Goal: Task Accomplishment & Management: Complete application form

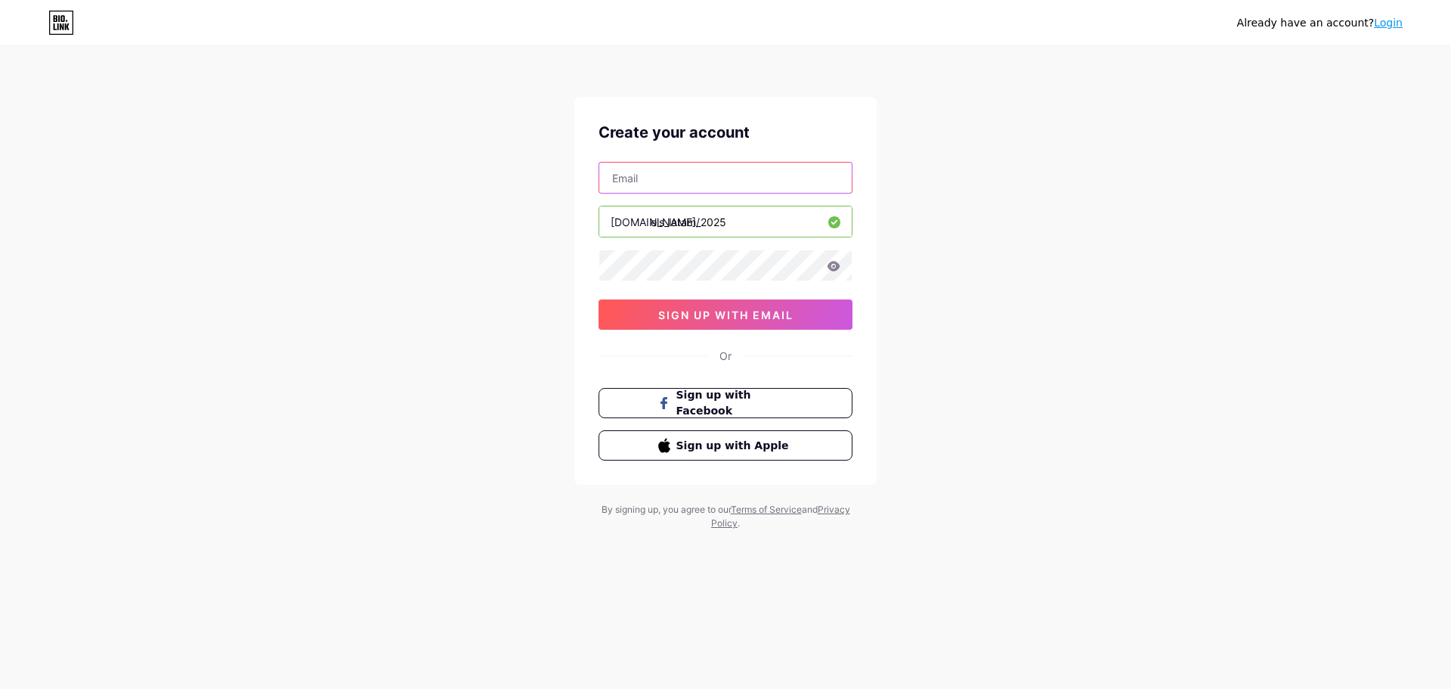
click at [699, 186] on input "text" at bounding box center [725, 178] width 252 height 30
drag, startPoint x: 730, startPoint y: 221, endPoint x: 654, endPoint y: 227, distance: 76.6
click at [654, 226] on input "els_latam_2025" at bounding box center [725, 221] width 252 height 30
type input "els_2025"
click at [695, 186] on input "text" at bounding box center [725, 178] width 252 height 30
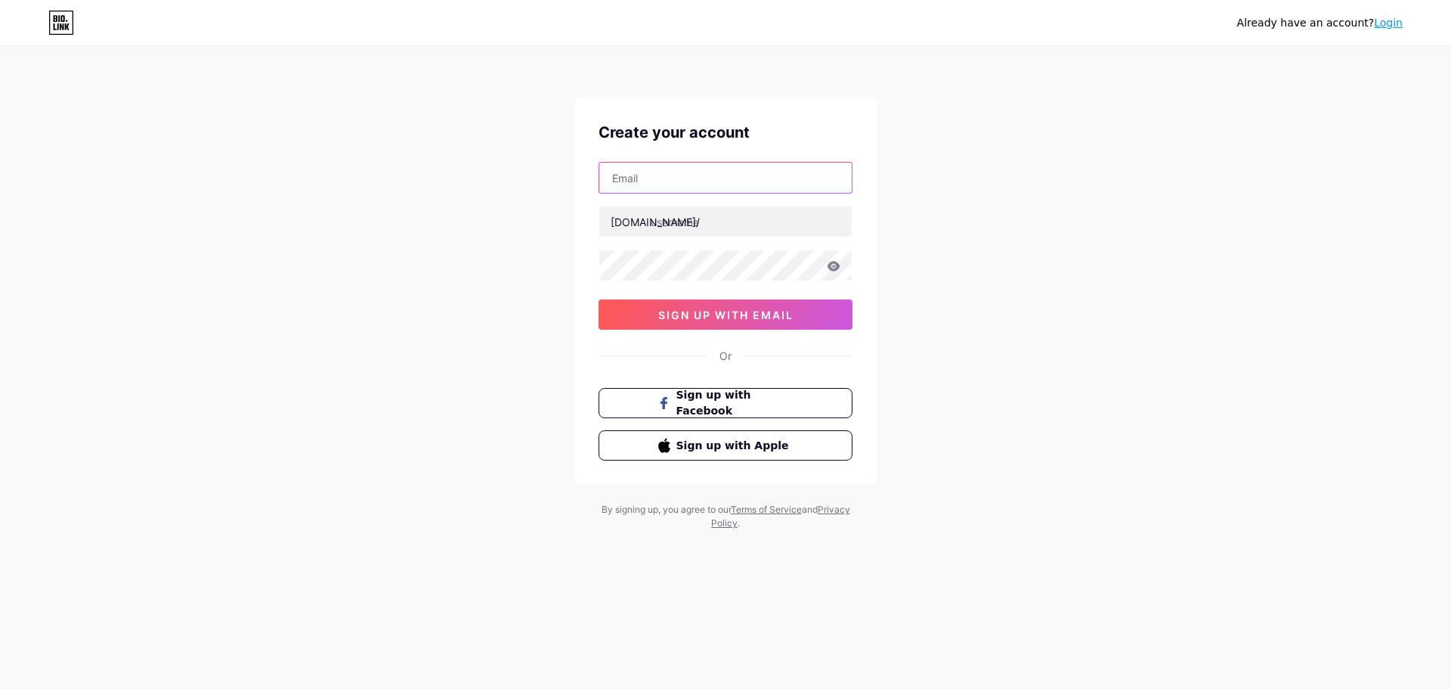
click at [692, 190] on input "text" at bounding box center [725, 178] width 252 height 30
click at [621, 184] on input "text" at bounding box center [725, 178] width 252 height 30
type input "guilhermeafidelis@gmail.com"
click at [663, 222] on input "text" at bounding box center [725, 221] width 252 height 30
click at [720, 179] on input "guilhermeafidelis@gmail.com" at bounding box center [725, 178] width 252 height 30
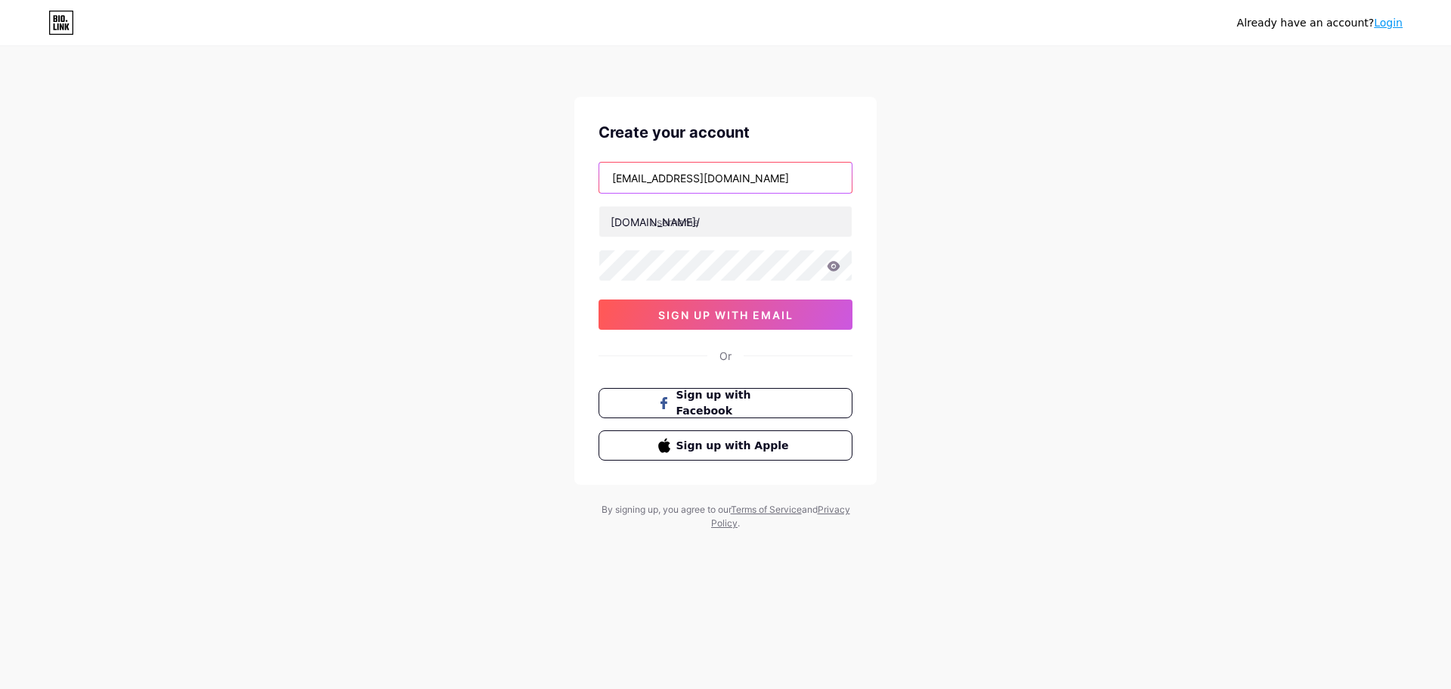
click at [720, 179] on input "[EMAIL_ADDRESS][DOMAIN_NAME]" at bounding box center [725, 178] width 252 height 30
drag, startPoint x: 738, startPoint y: 302, endPoint x: 700, endPoint y: 221, distance: 90.0
click at [700, 221] on div "guilhermeafidelis@gmail.com bio.link/ sign up with email" at bounding box center [726, 246] width 254 height 168
click at [699, 221] on input "text" at bounding box center [725, 221] width 252 height 30
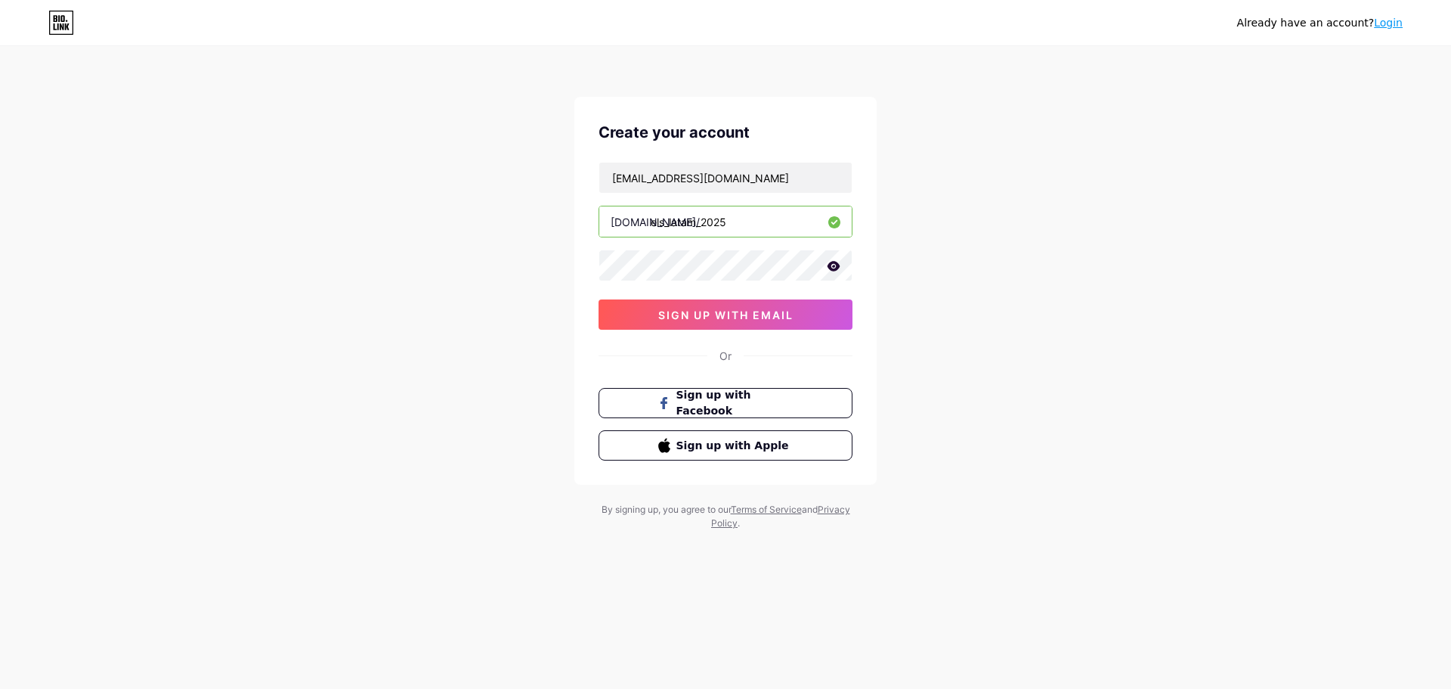
click at [365, 291] on div "Already have an account? Login Create your account guilhermeafidelis@gmail.com …" at bounding box center [725, 289] width 1451 height 578
drag, startPoint x: 696, startPoint y: 222, endPoint x: 668, endPoint y: 228, distance: 28.5
click at [668, 228] on input "els_latam_2025" at bounding box center [725, 221] width 252 height 30
click at [514, 259] on div "Already have an account? Login Create your account guilhermeafidelis@gmail.com …" at bounding box center [725, 289] width 1451 height 578
click at [717, 218] on input "els-2025" at bounding box center [725, 221] width 252 height 30
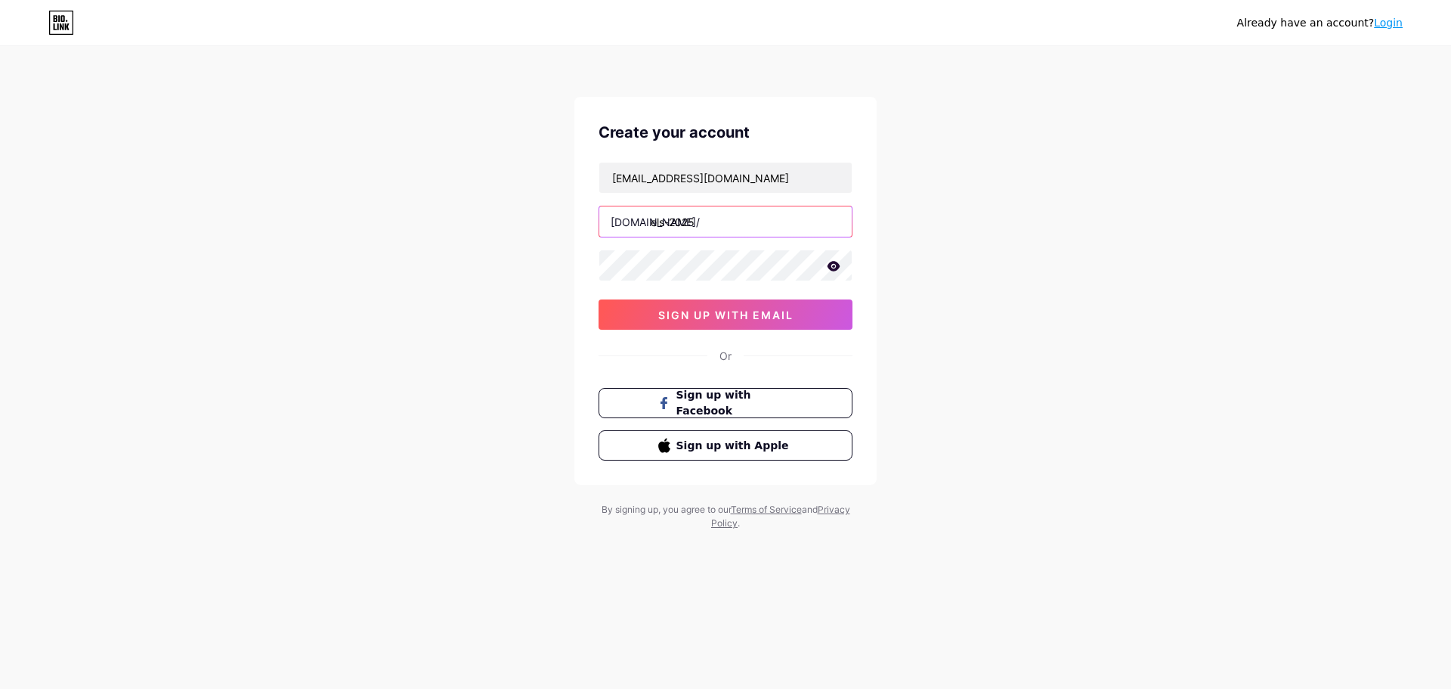
click at [716, 218] on input "els-2025" at bounding box center [725, 221] width 252 height 30
click at [682, 327] on button "sign up with email" at bounding box center [726, 314] width 254 height 30
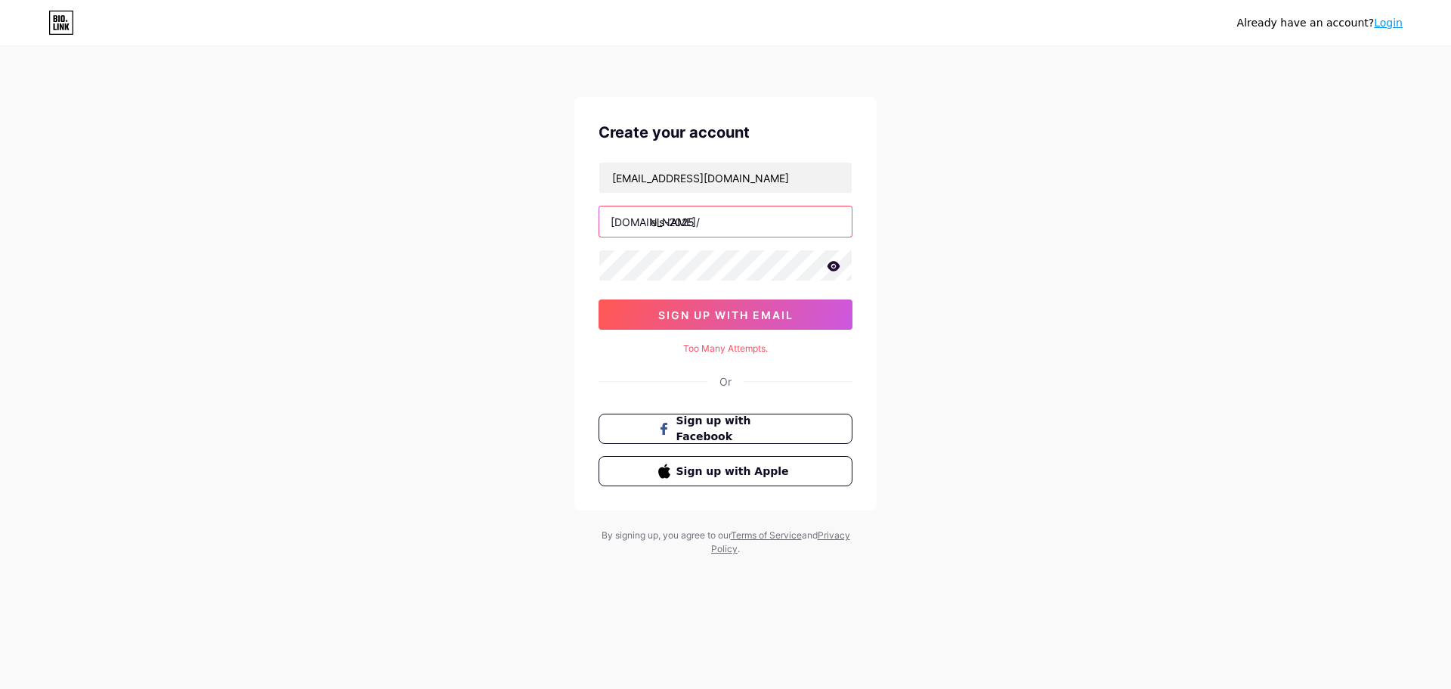
drag, startPoint x: 671, startPoint y: 222, endPoint x: 668, endPoint y: 243, distance: 20.6
click at [671, 223] on input "els-2025" at bounding box center [725, 221] width 252 height 30
type input "els_2025"
click at [562, 295] on div "Already have an account? Login Create your account guilhermeafidelis@gmail.com …" at bounding box center [725, 302] width 1451 height 604
click at [644, 308] on button "sign up with email" at bounding box center [726, 314] width 254 height 30
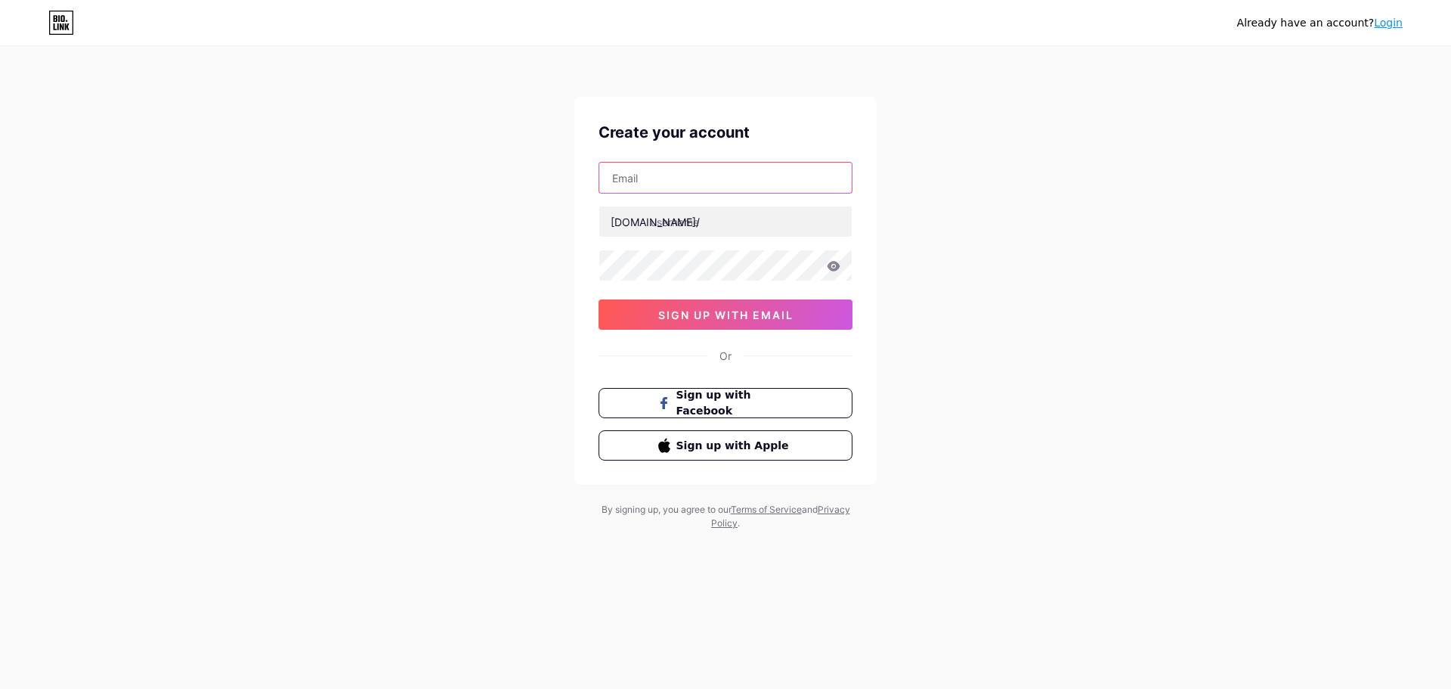
click at [671, 188] on input "text" at bounding box center [725, 178] width 252 height 30
type input "guilhermeafidelis@gmail.com"
click at [724, 220] on input "text" at bounding box center [725, 221] width 252 height 30
drag, startPoint x: 698, startPoint y: 222, endPoint x: 689, endPoint y: 246, distance: 26.3
click at [697, 222] on input "els_latam2025" at bounding box center [725, 221] width 252 height 30
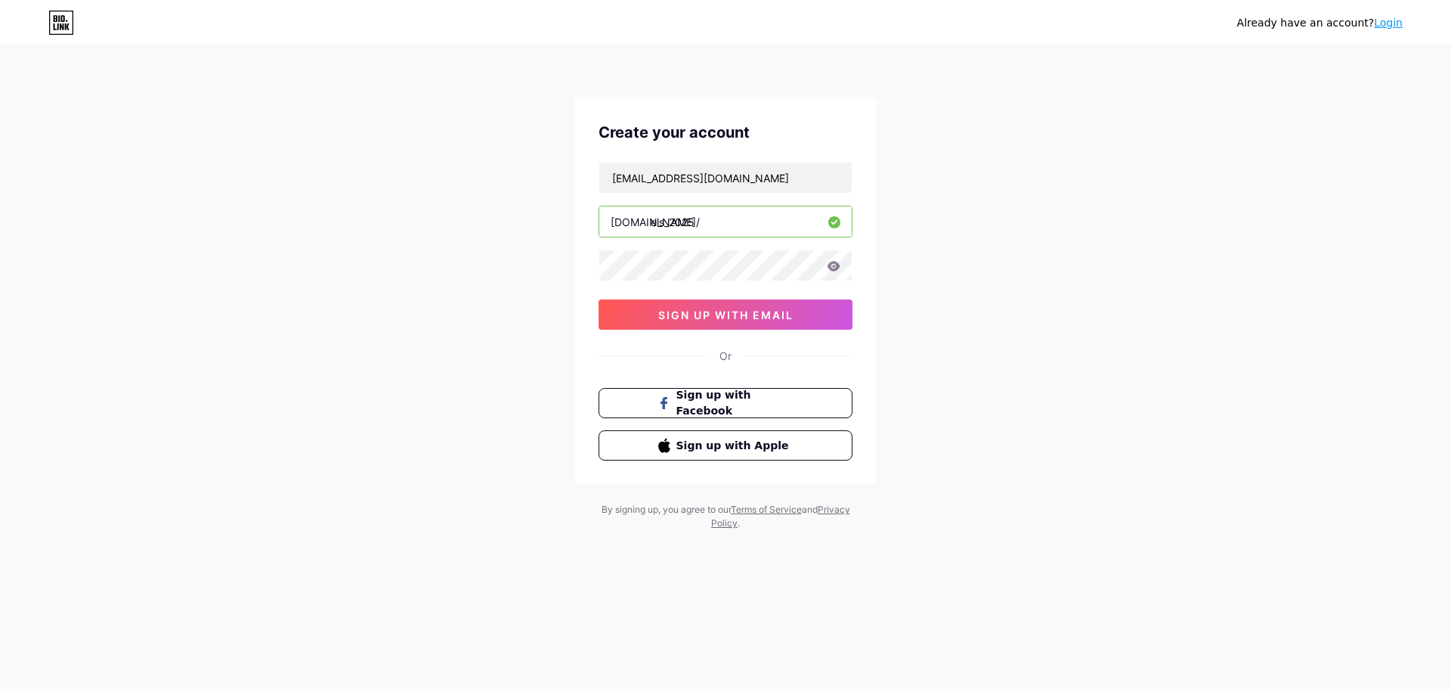
type input "els_2025"
click at [677, 314] on span "sign up with email" at bounding box center [725, 314] width 135 height 13
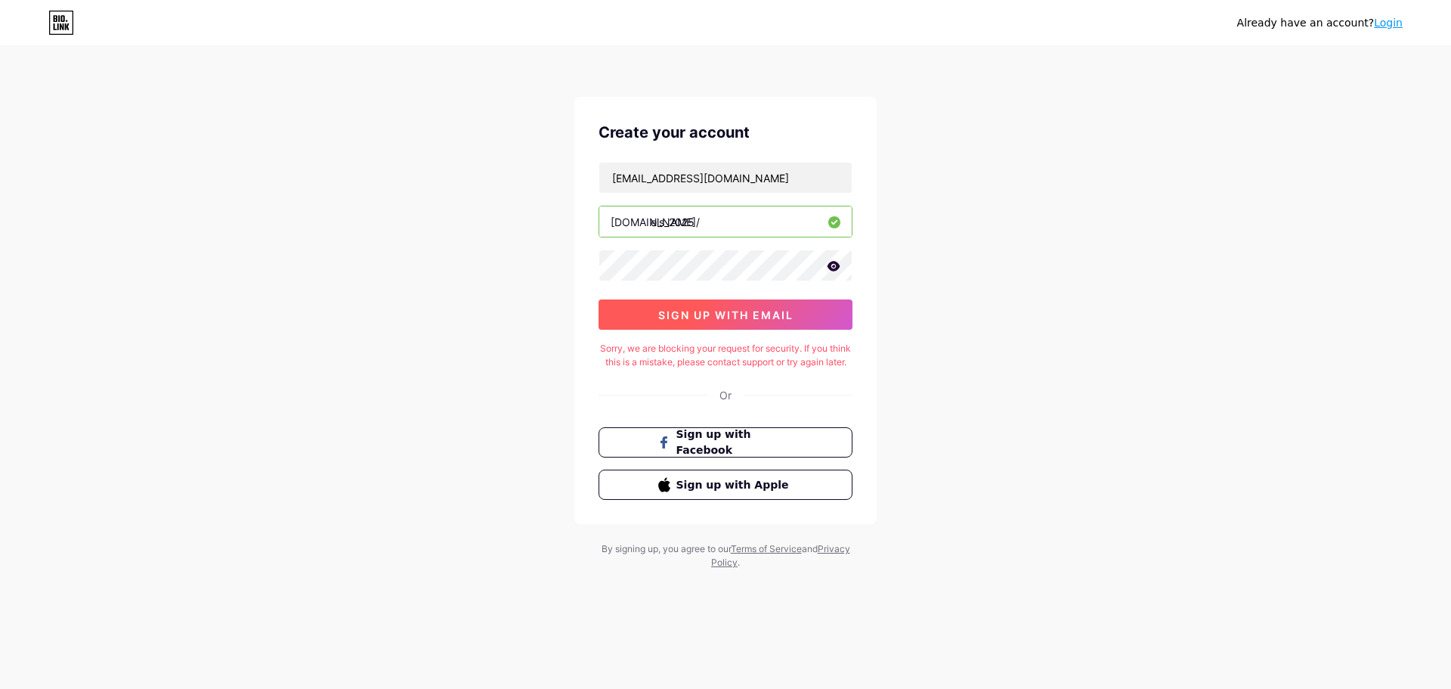
click at [649, 311] on button "sign up with email" at bounding box center [726, 314] width 254 height 30
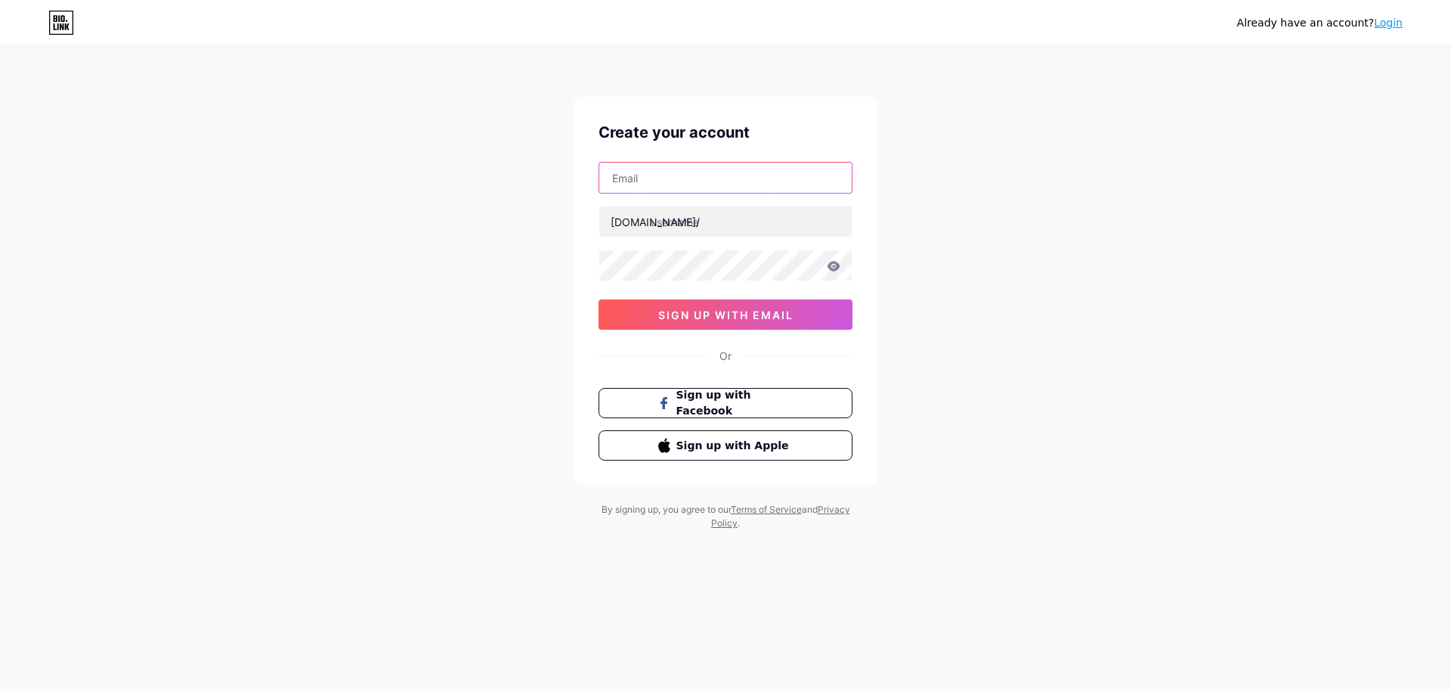
click at [659, 192] on input "text" at bounding box center [725, 178] width 252 height 30
type input "[EMAIL_ADDRESS][DOMAIN_NAME]"
click at [674, 225] on input "text" at bounding box center [725, 221] width 252 height 30
type input "els_2025"
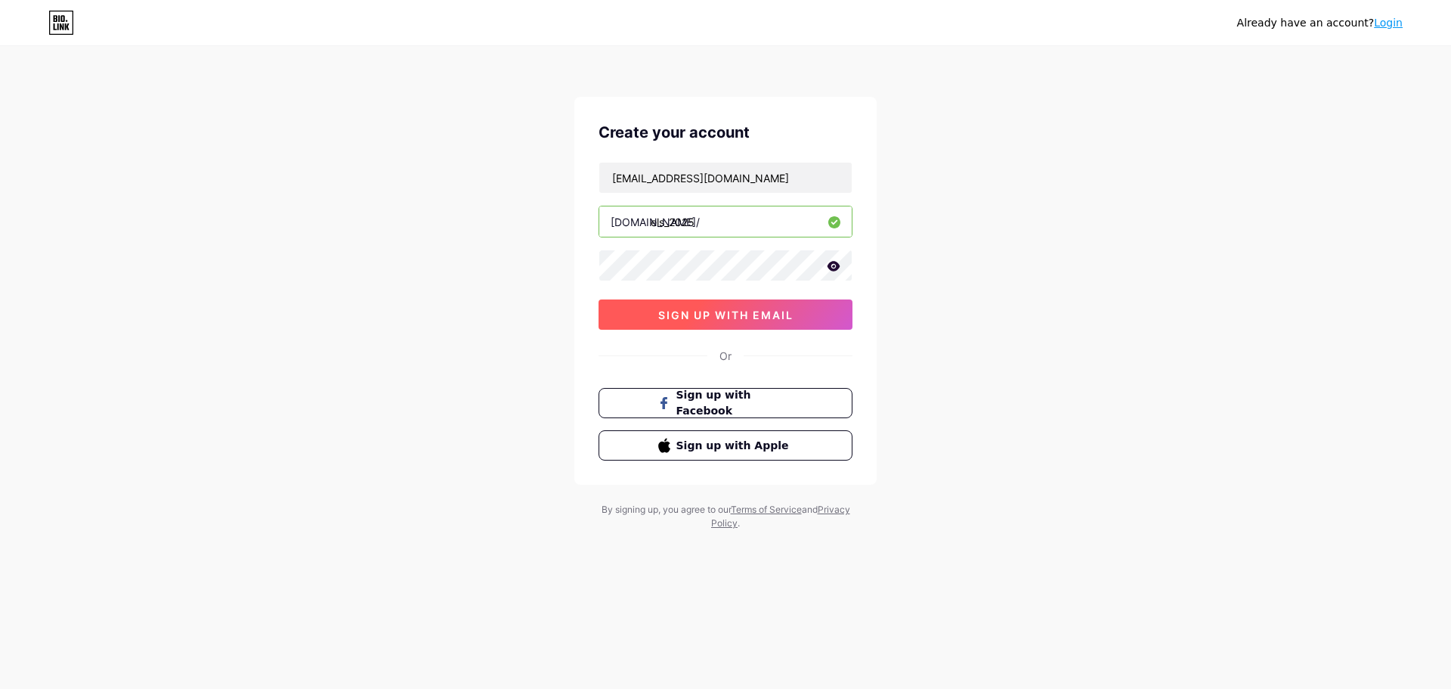
click at [657, 308] on button "sign up with email" at bounding box center [726, 314] width 254 height 30
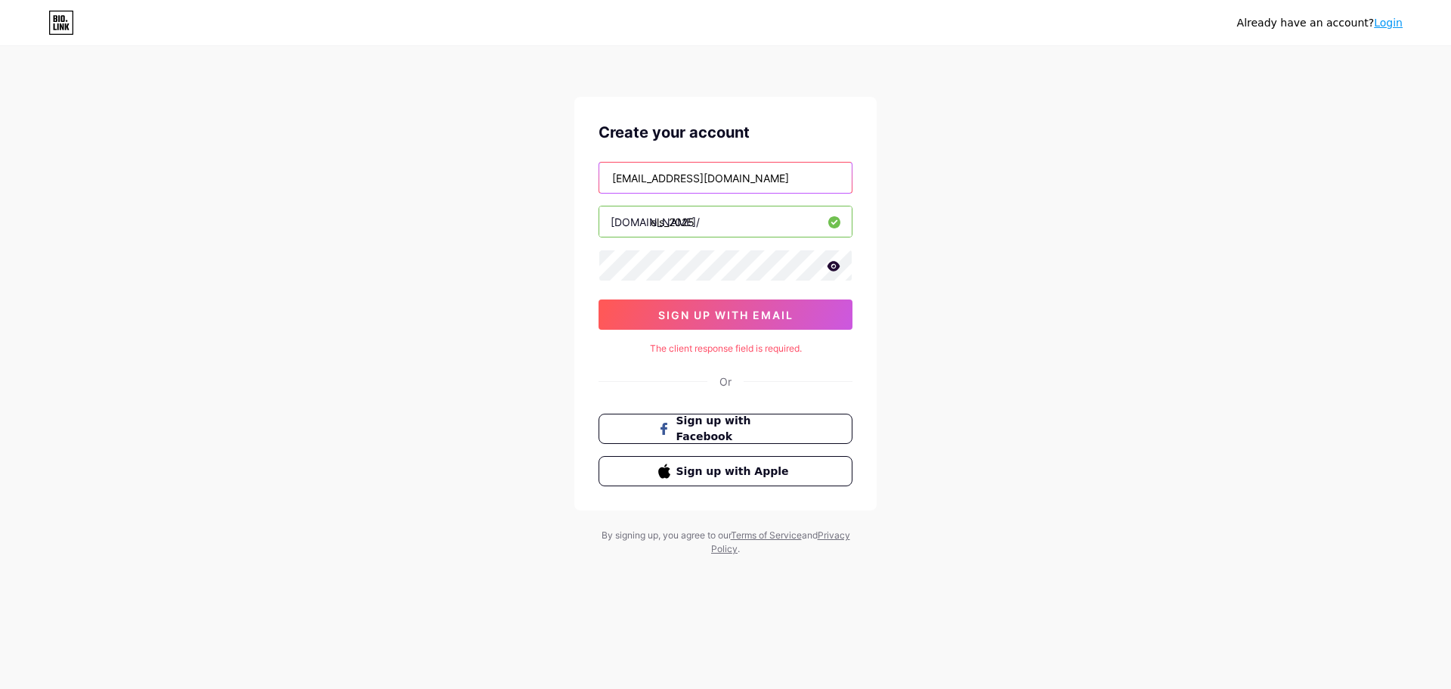
click at [776, 174] on input "[EMAIL_ADDRESS][DOMAIN_NAME]" at bounding box center [725, 178] width 252 height 30
click at [555, 265] on div "Already have an account? Login Create your account [EMAIL_ADDRESS][DOMAIN_NAME]…" at bounding box center [725, 302] width 1451 height 604
